Goal: Task Accomplishment & Management: Use online tool/utility

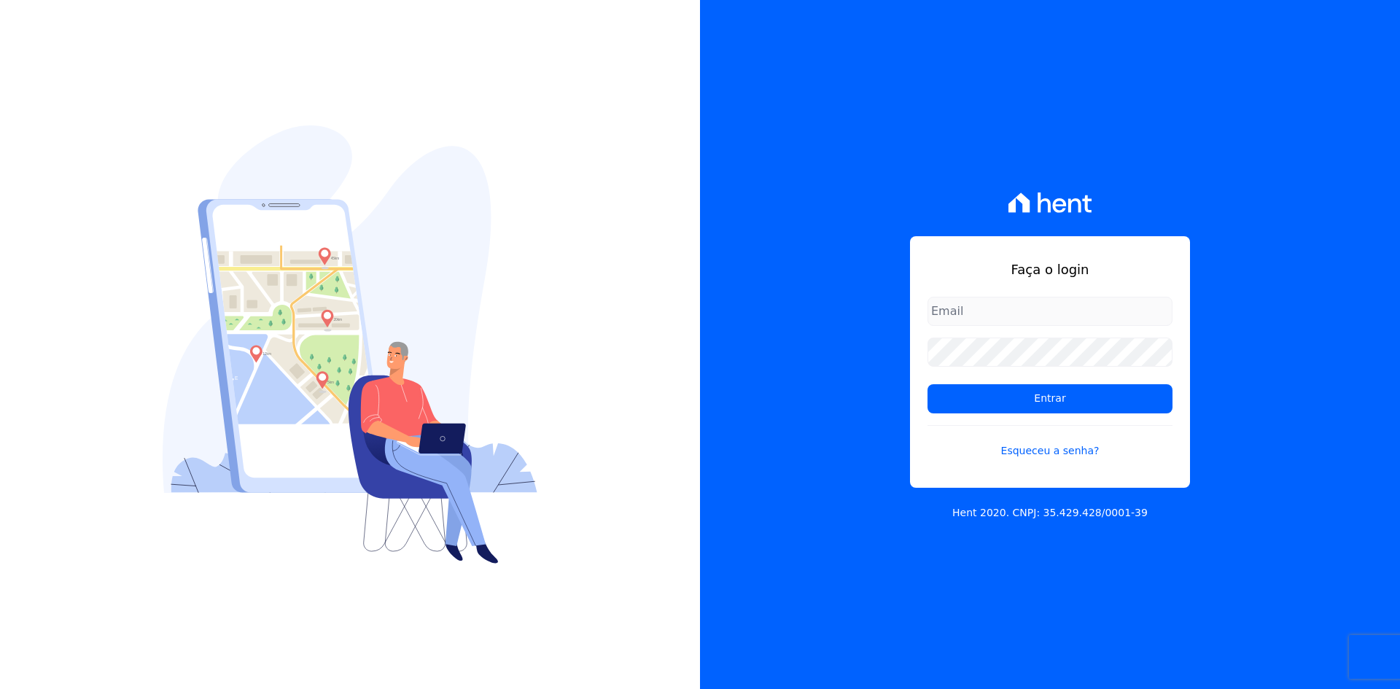
type input "alexandre@trapisa.com.br"
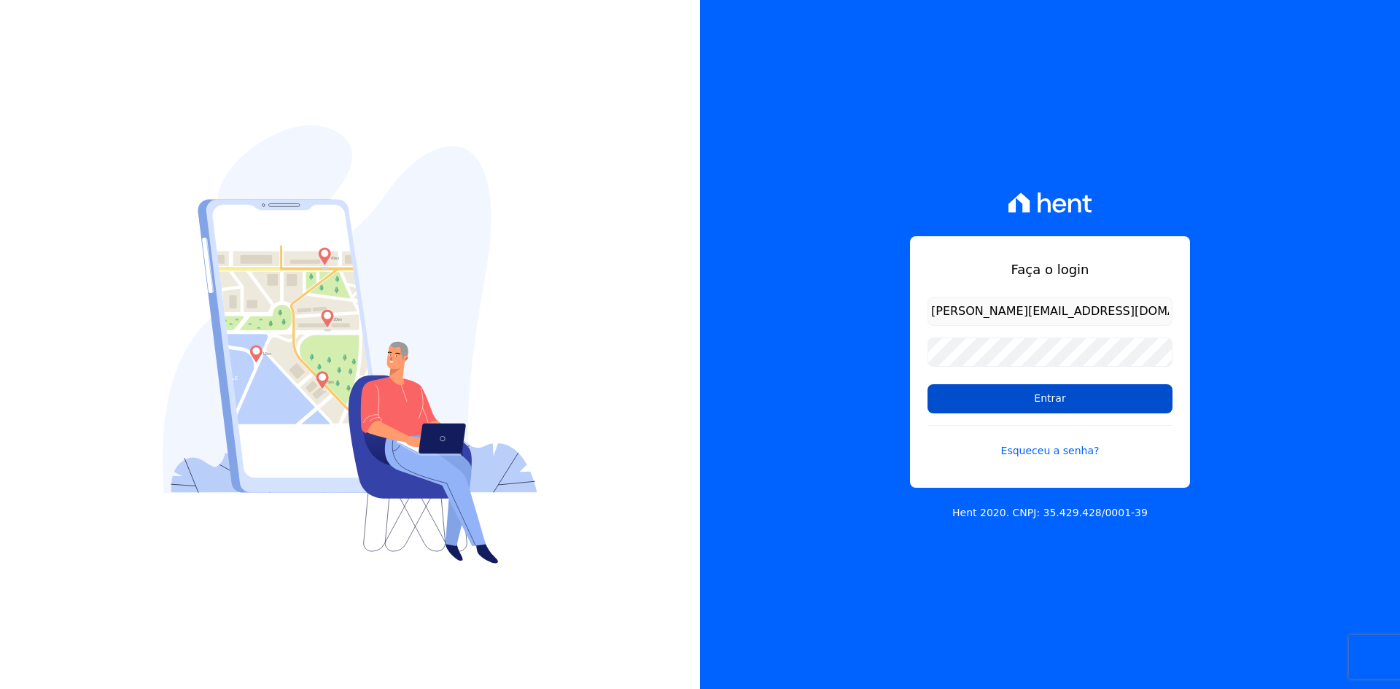
click at [1047, 395] on input "Entrar" at bounding box center [1050, 398] width 245 height 29
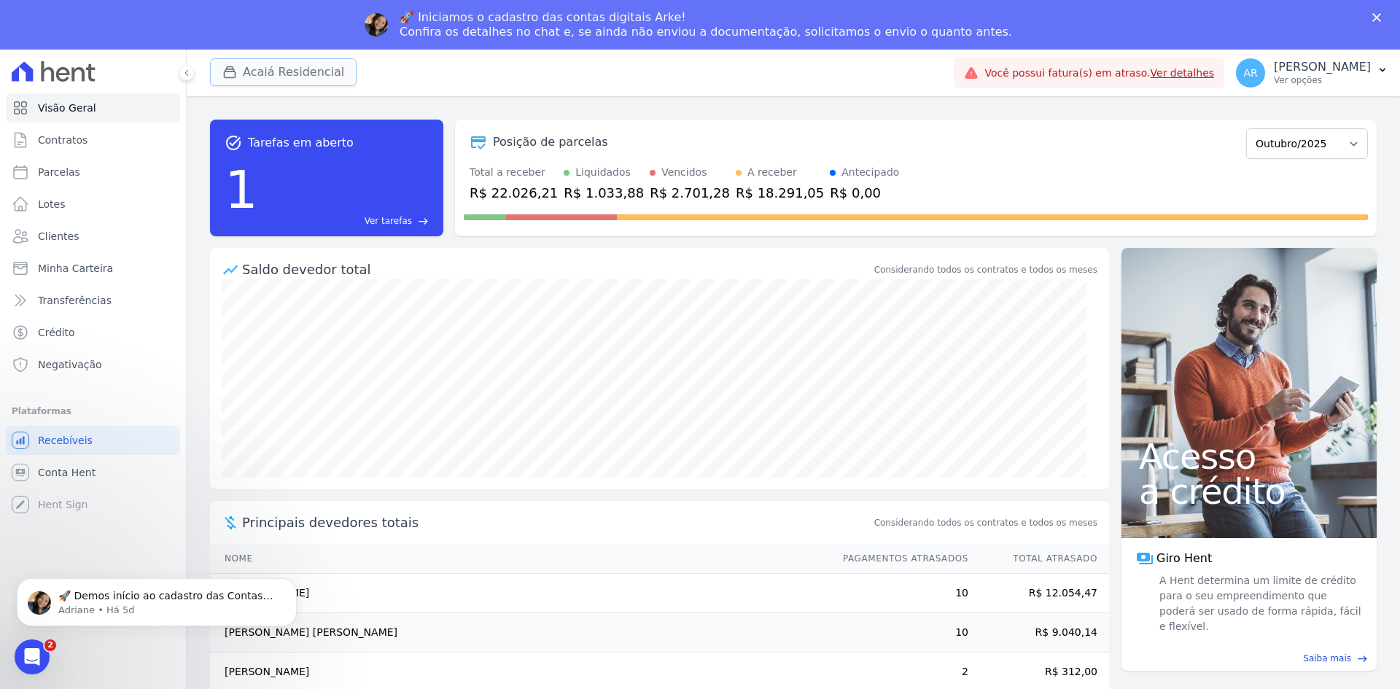
click at [297, 68] on button "Acaiá Residencial" at bounding box center [283, 72] width 147 height 28
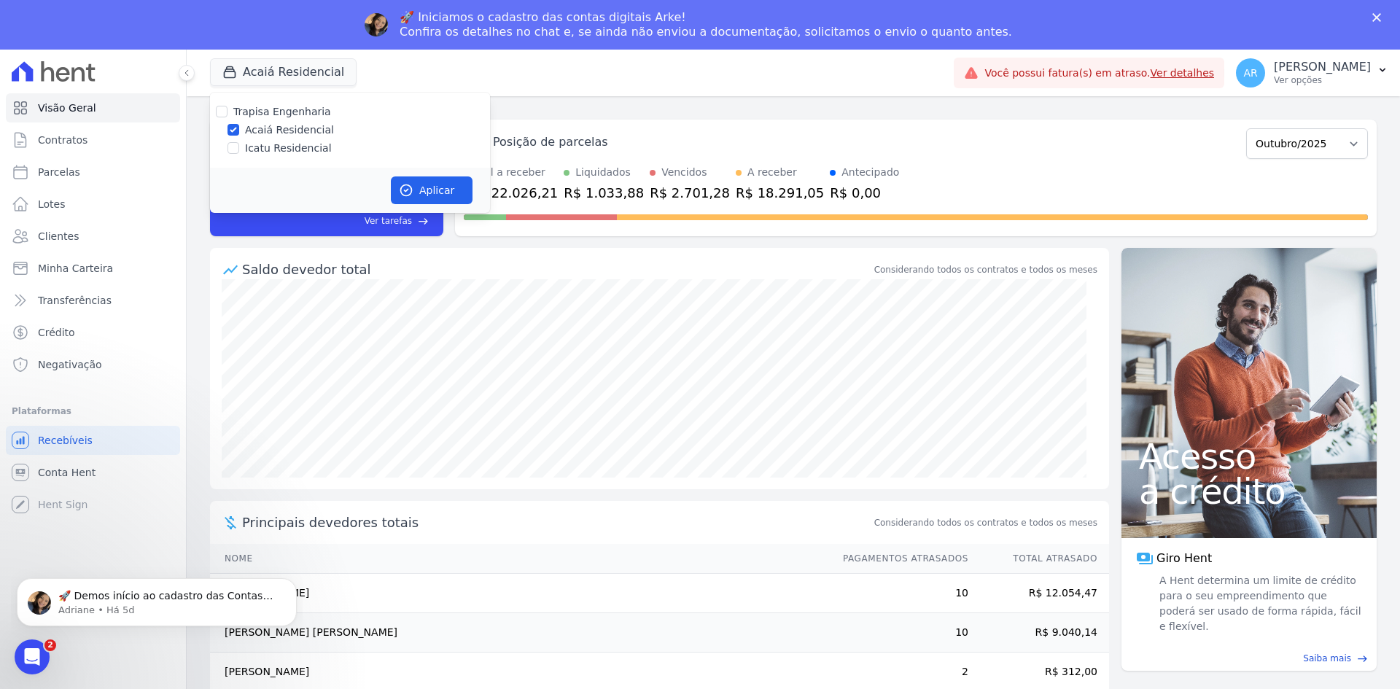
click at [298, 152] on label "Icatu Residencial" at bounding box center [288, 148] width 87 height 15
click at [239, 152] on input "Icatu Residencial" at bounding box center [234, 148] width 12 height 12
checkbox input "true"
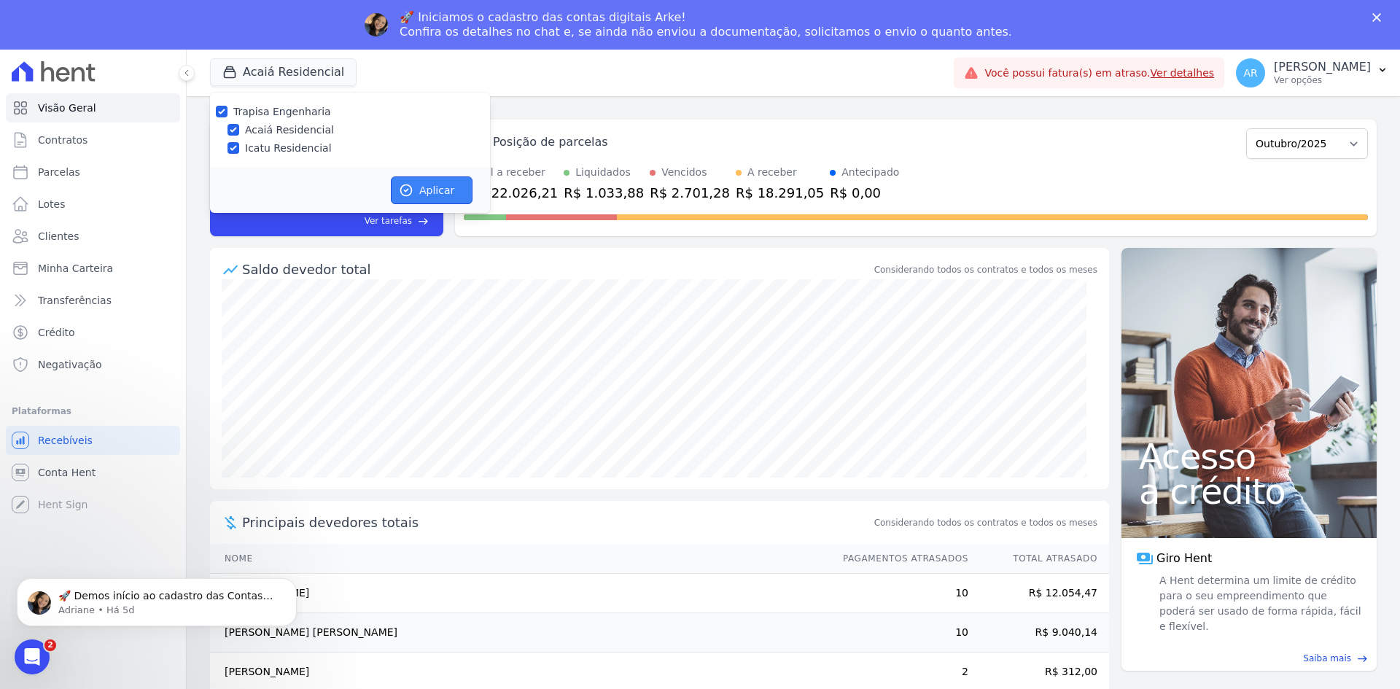
click at [406, 188] on icon "button" at bounding box center [406, 190] width 15 height 15
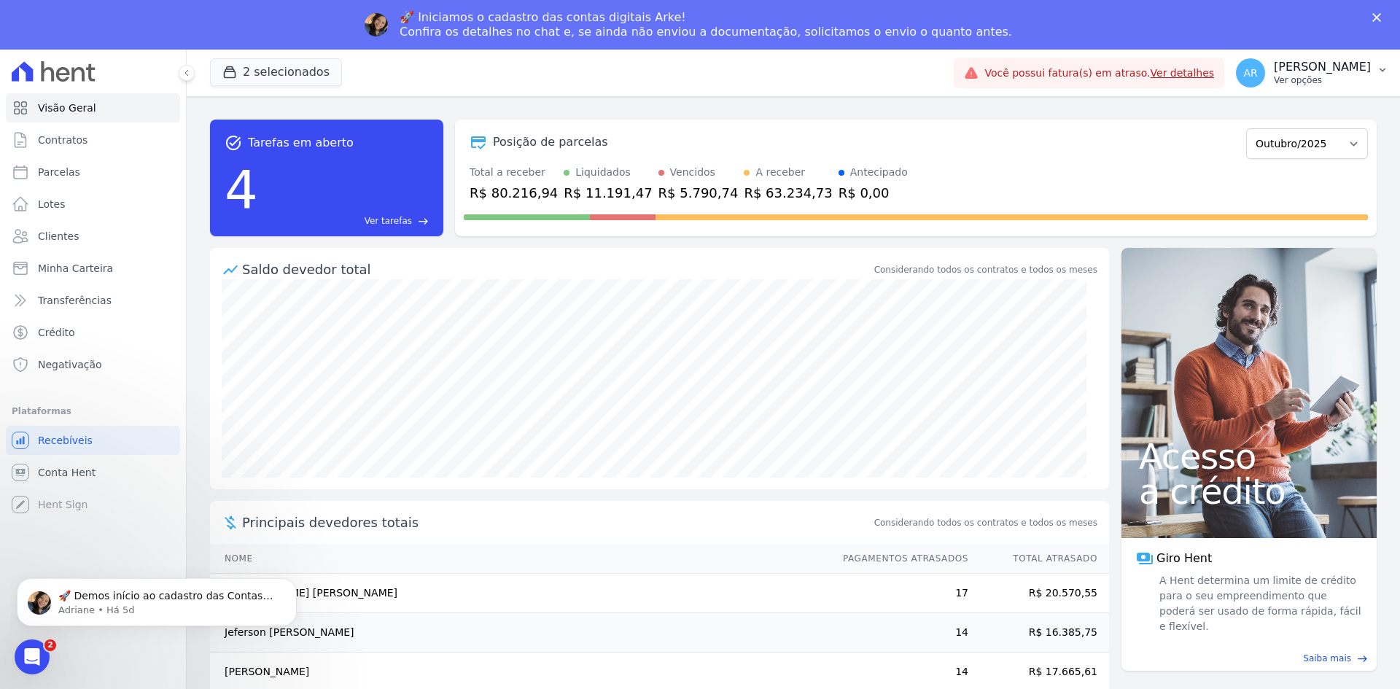
click at [1286, 71] on p "[PERSON_NAME]" at bounding box center [1322, 67] width 97 height 15
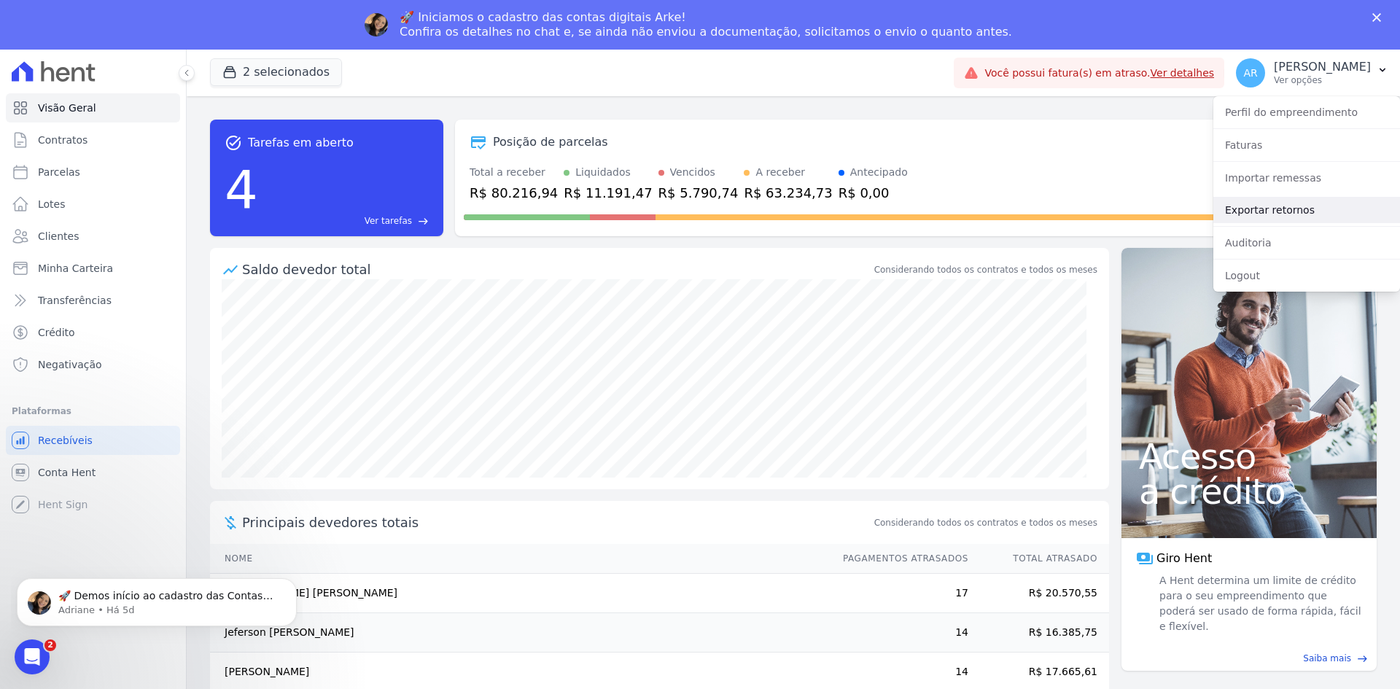
click at [1253, 214] on link "Exportar retornos" at bounding box center [1307, 210] width 187 height 26
